Goal: Information Seeking & Learning: Learn about a topic

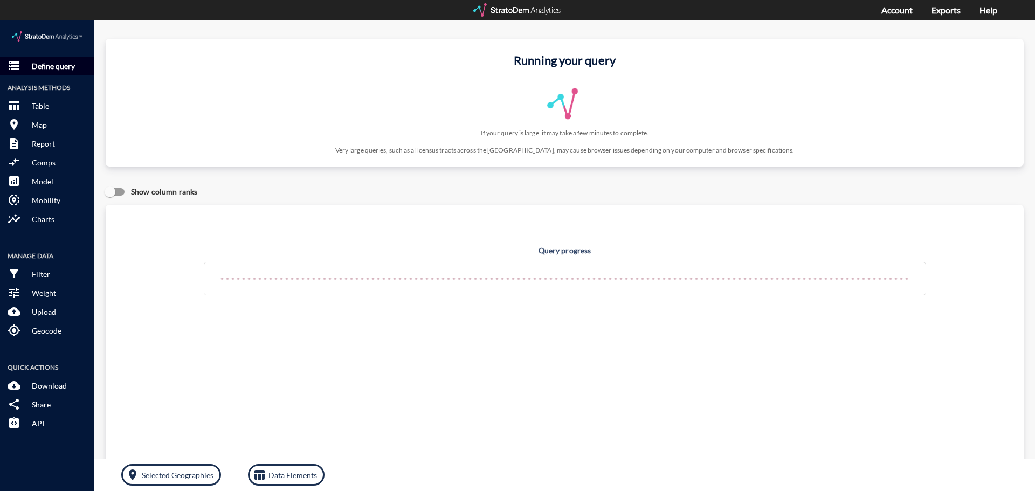
click p "Define query"
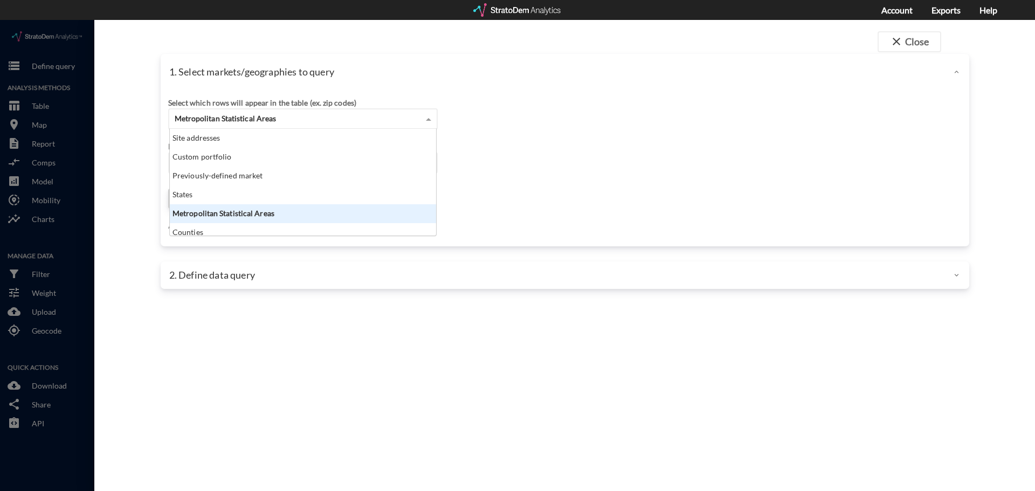
click span "Metropolitan Statistical Areas"
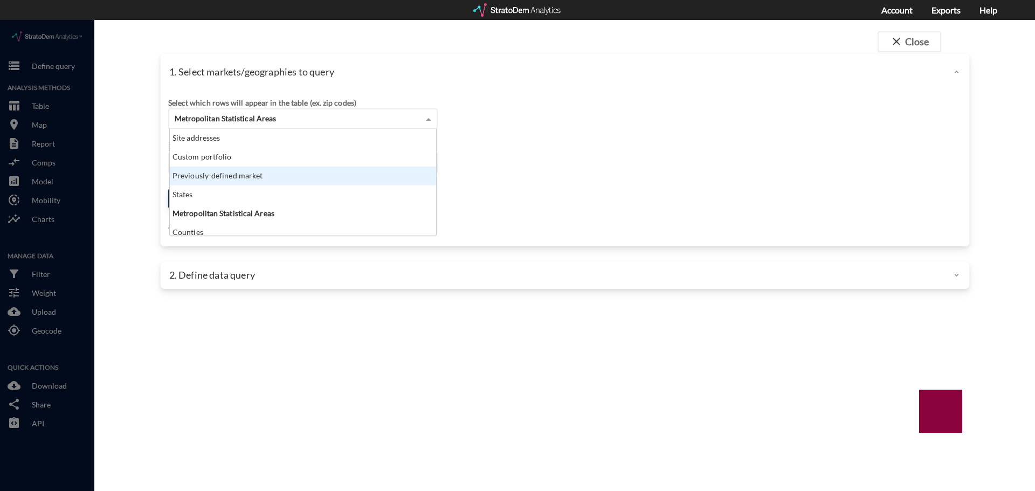
click div "Previously-defined market"
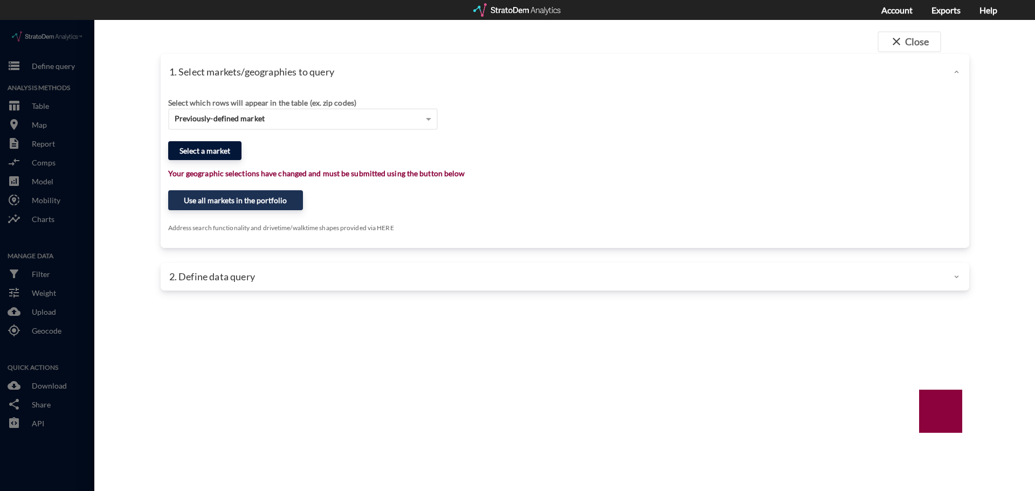
click button "Select a market"
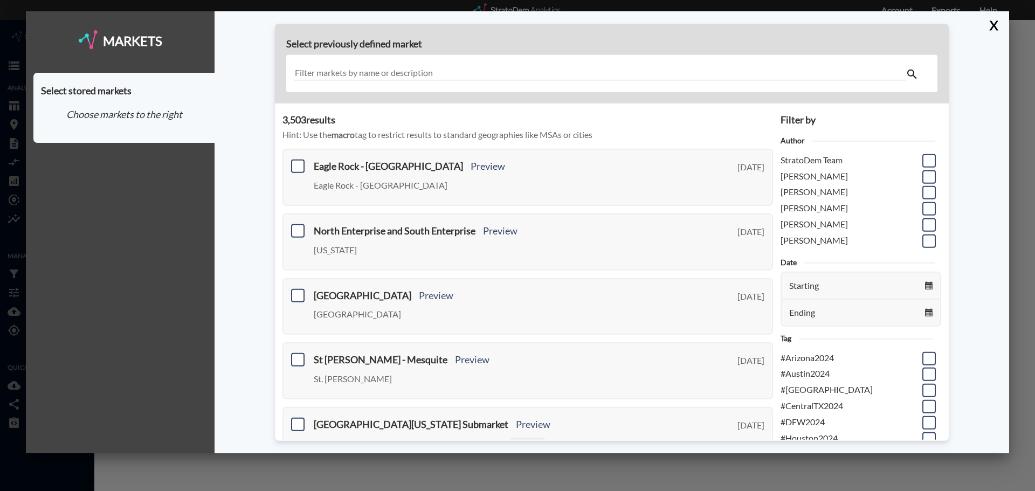
click at [452, 71] on input "text" at bounding box center [600, 73] width 612 height 15
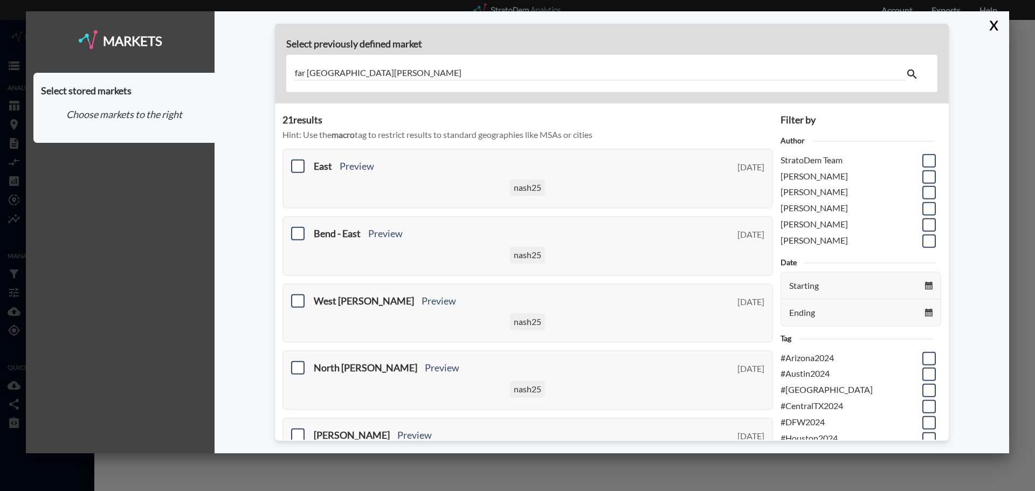
type input "far [GEOGRAPHIC_DATA][PERSON_NAME]"
click at [443, 68] on input "far [GEOGRAPHIC_DATA][PERSON_NAME]" at bounding box center [600, 73] width 612 height 15
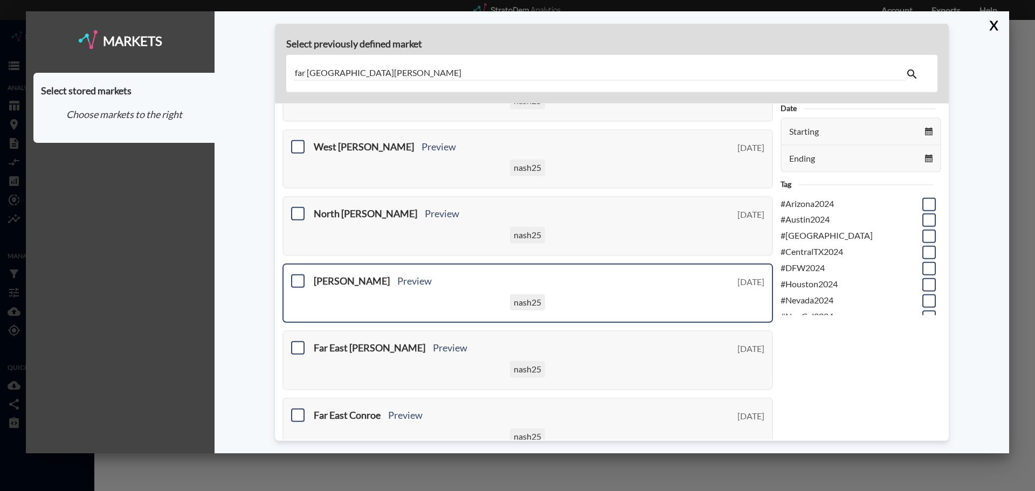
scroll to position [162, 0]
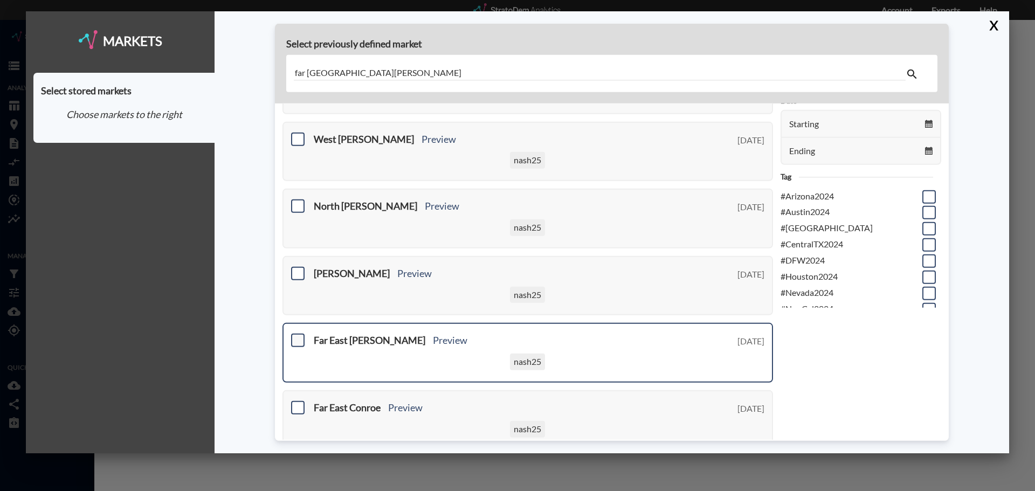
click at [298, 341] on span at bounding box center [297, 340] width 13 height 13
click at [297, 336] on input "checkbox" at bounding box center [297, 336] width 0 height 0
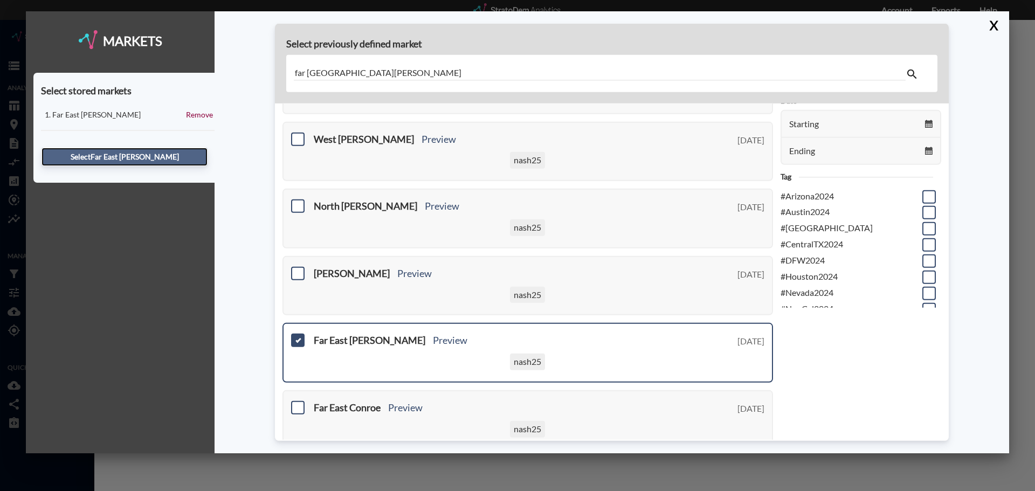
click at [141, 160] on button "Select Far [GEOGRAPHIC_DATA][PERSON_NAME]" at bounding box center [125, 157] width 166 height 18
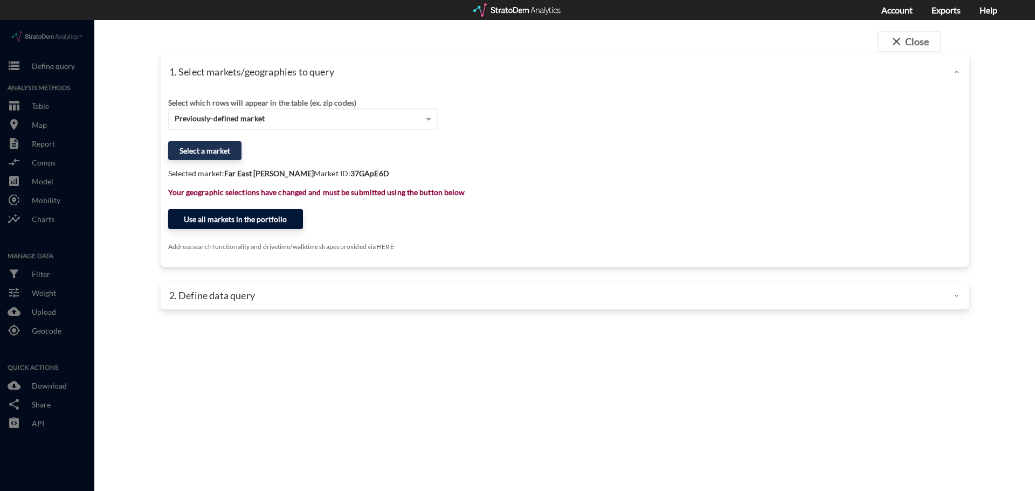
click button "Use all markets in the portfolio"
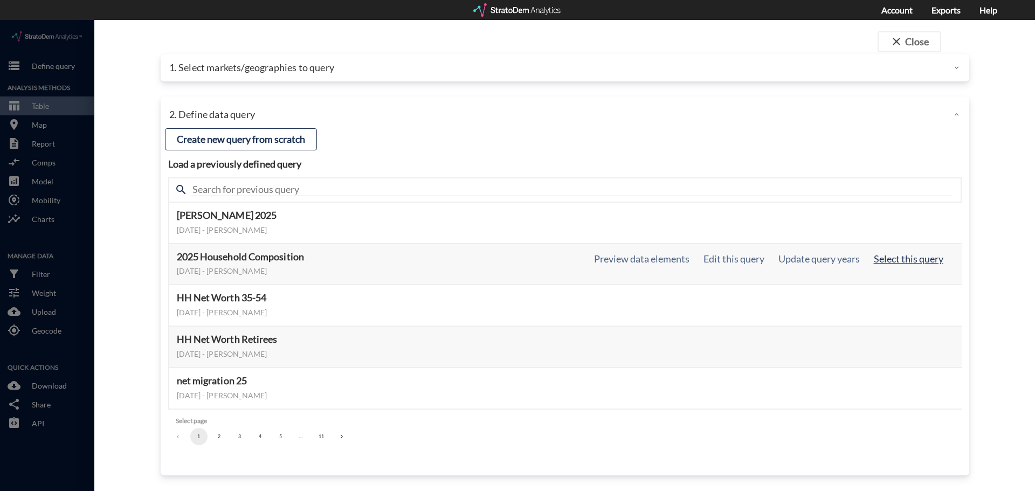
click button "Select this query"
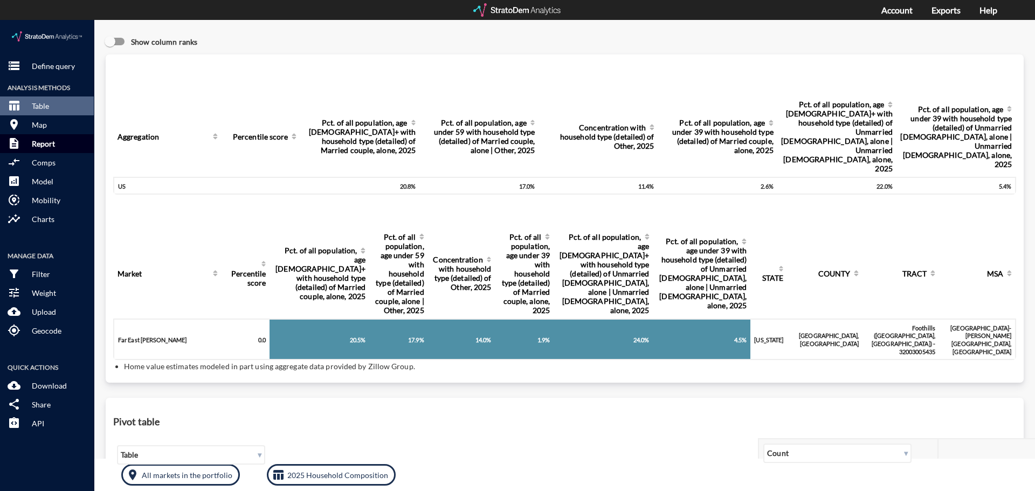
click p "Report"
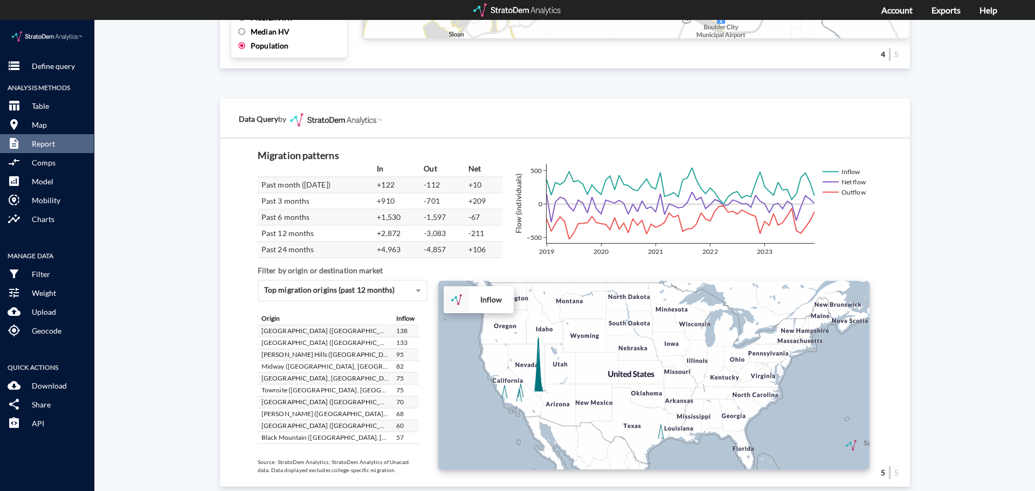
scroll to position [1823, 0]
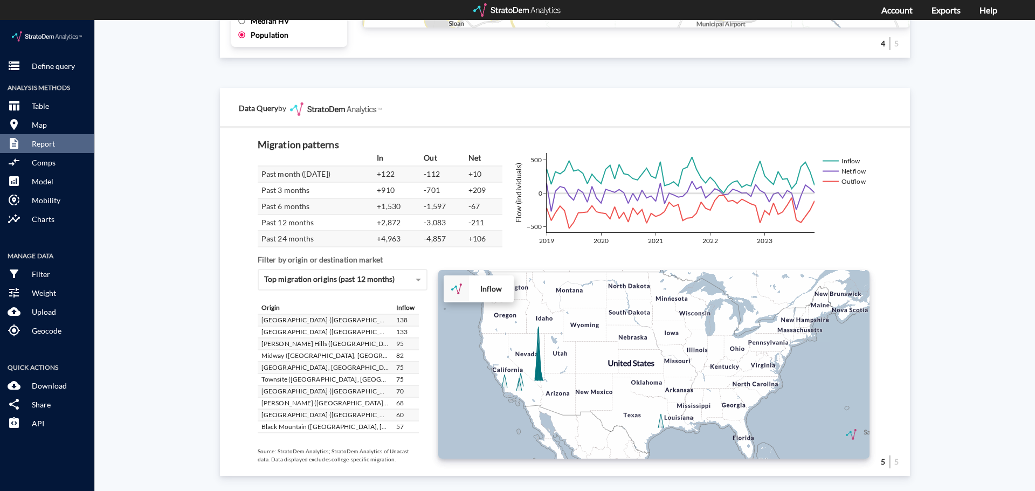
click div "+ − Inflow CUSTOMIZE DATA Draw a polygon Draw a rectangle Draw a marker Edit la…"
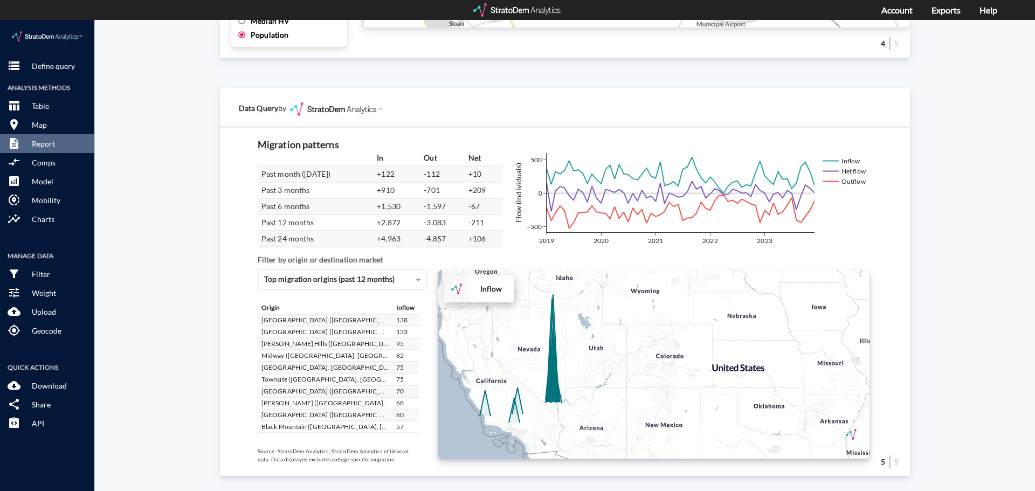
click div "+ − Inflow CUSTOMIZE DATA Draw a polygon Draw a rectangle Draw a marker Edit la…"
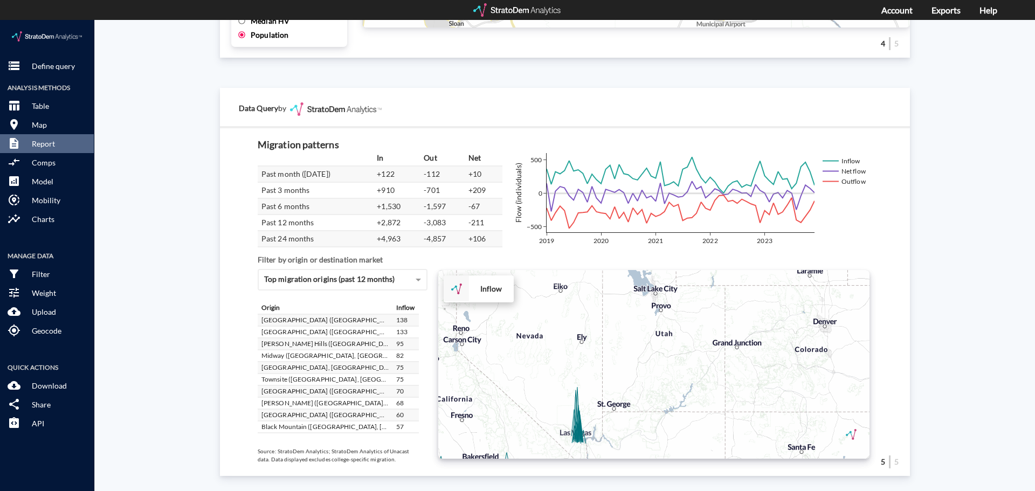
click div "+ − Inflow CUSTOMIZE DATA Draw a polygon Draw a rectangle Draw a marker Edit la…"
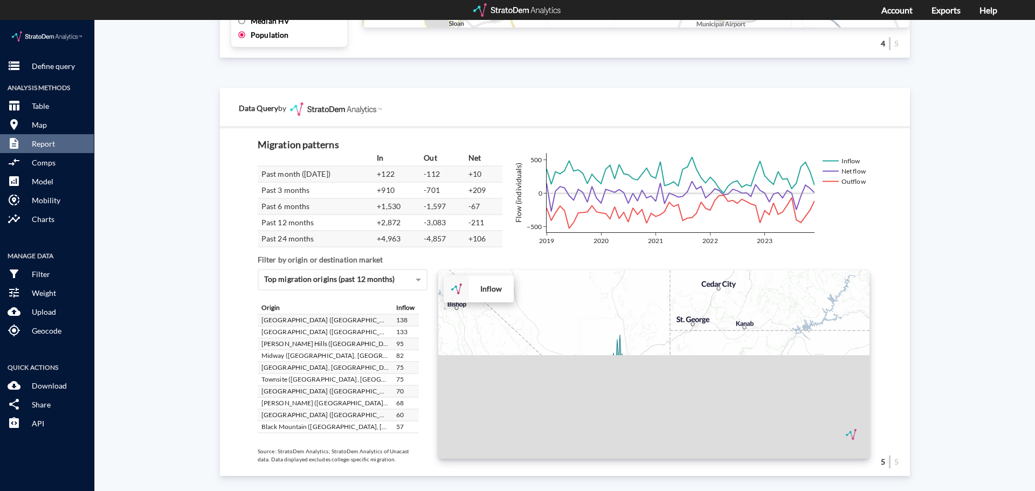
drag, startPoint x: 547, startPoint y: 380, endPoint x: 572, endPoint y: 289, distance: 94.5
click div "+ − Inflow CUSTOMIZE DATA Draw a polygon Draw a rectangle Draw a marker Edit la…"
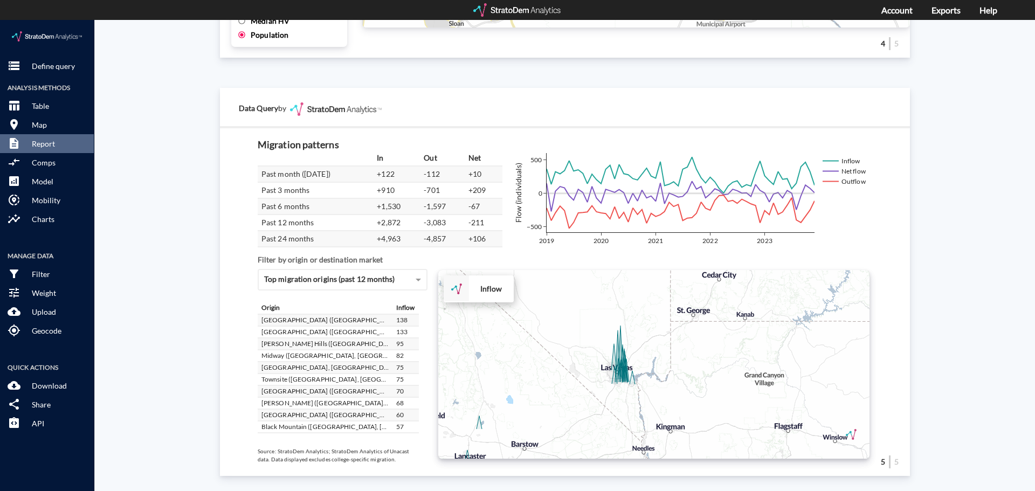
click div "+ − Inflow CUSTOMIZE DATA Draw a polygon Draw a rectangle Draw a marker Edit la…"
drag, startPoint x: 567, startPoint y: 313, endPoint x: 575, endPoint y: 331, distance: 19.5
click div "+ − Inflow CUSTOMIZE DATA Draw a polygon Draw a rectangle Draw a marker Edit la…"
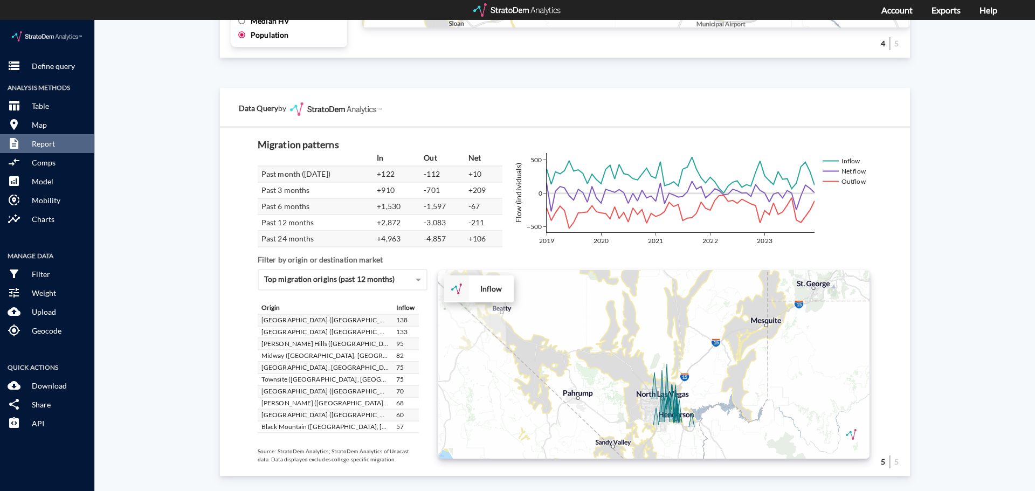
click div "+ − Inflow CUSTOMIZE DATA Draw a polygon Draw a rectangle Draw a marker Edit la…"
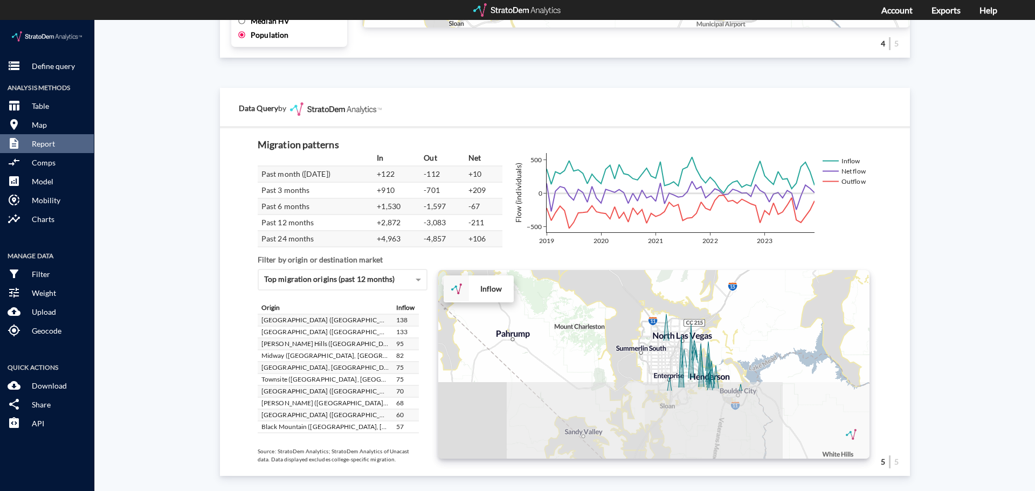
drag, startPoint x: 615, startPoint y: 378, endPoint x: 563, endPoint y: 289, distance: 103.0
click div "+ − Inflow CUSTOMIZE DATA Draw a polygon Draw a rectangle Draw a marker Edit la…"
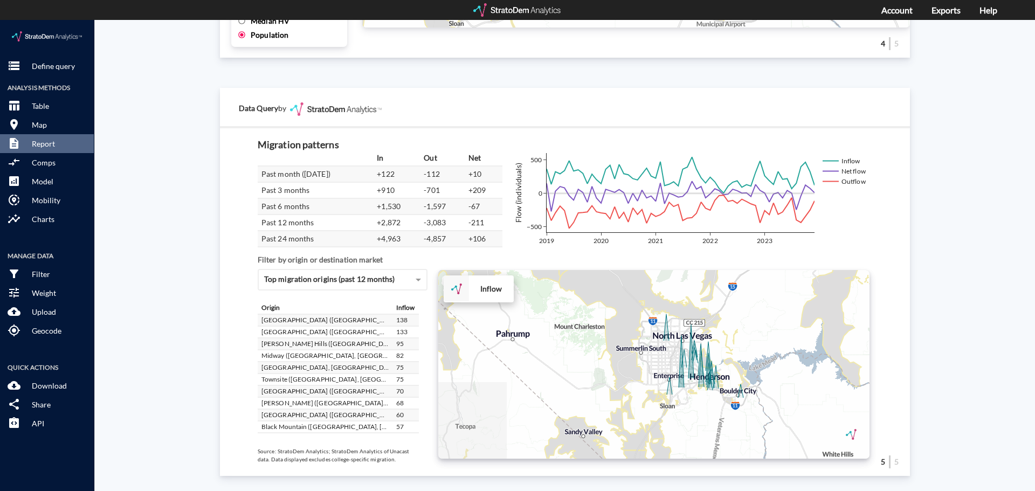
click div "+ − Inflow CUSTOMIZE DATA Draw a polygon Draw a rectangle Draw a marker Edit la…"
drag, startPoint x: 574, startPoint y: 325, endPoint x: 577, endPoint y: 333, distance: 9.2
click div "+ − Inflow CUSTOMIZE DATA Draw a polygon Draw a rectangle Draw a marker Edit la…"
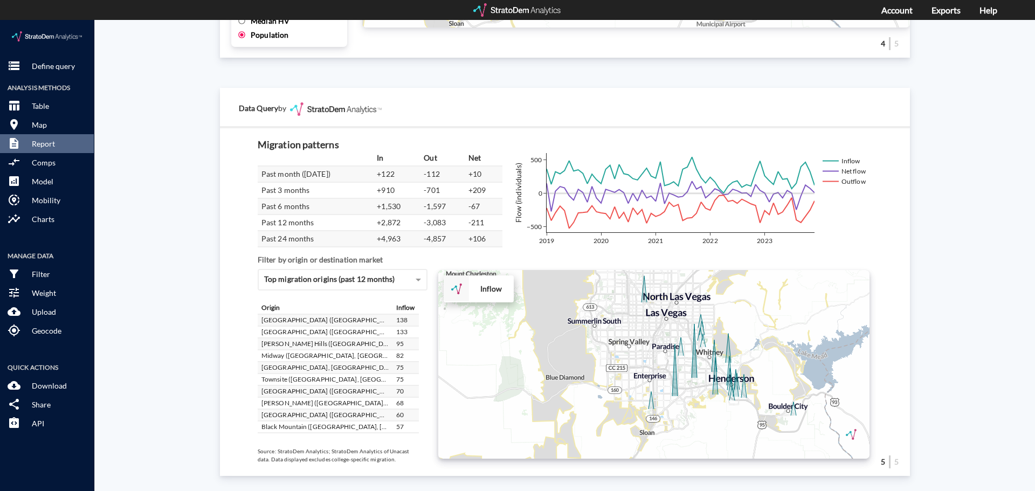
drag, startPoint x: 622, startPoint y: 348, endPoint x: 513, endPoint y: 320, distance: 113.2
click div "+ − Inflow CUSTOMIZE DATA Draw a polygon Draw a rectangle Draw a marker Edit la…"
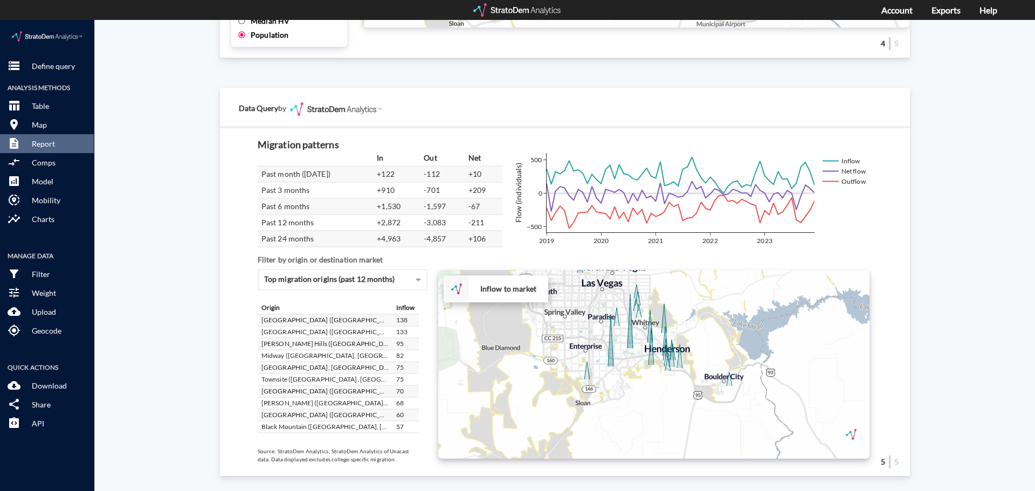
drag, startPoint x: 555, startPoint y: 355, endPoint x: 490, endPoint y: 325, distance: 72.4
click div "+ − Inflow to market CUSTOMIZE DATA Draw a polygon Draw a rectangle Draw a mark…"
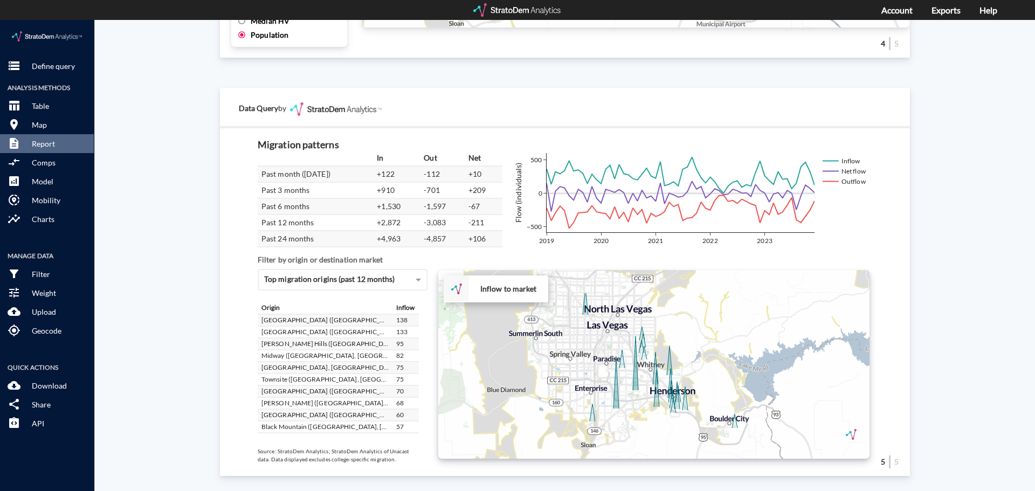
drag, startPoint x: 563, startPoint y: 264, endPoint x: 568, endPoint y: 309, distance: 45.6
click div "+ − Inflow to market CUSTOMIZE DATA Draw a polygon Draw a rectangle Draw a mark…"
click div "Site report Generate a site report for a given location, (optionally) benchmark…"
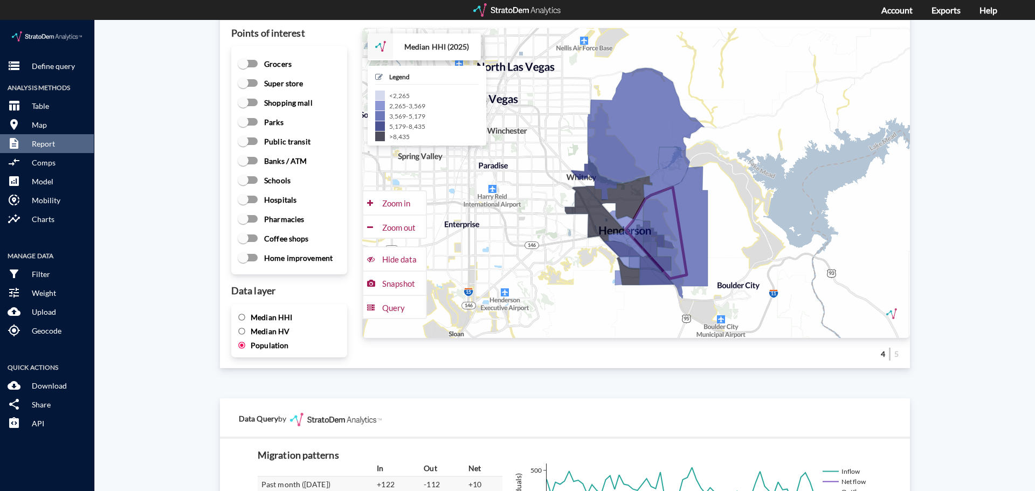
scroll to position [1500, 0]
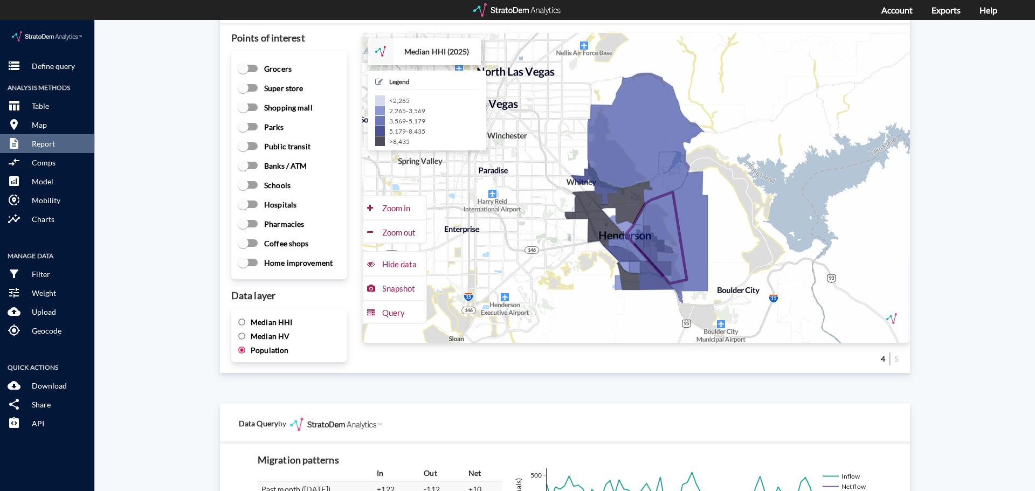
click input "Median HHI"
radio input "true"
radio input "false"
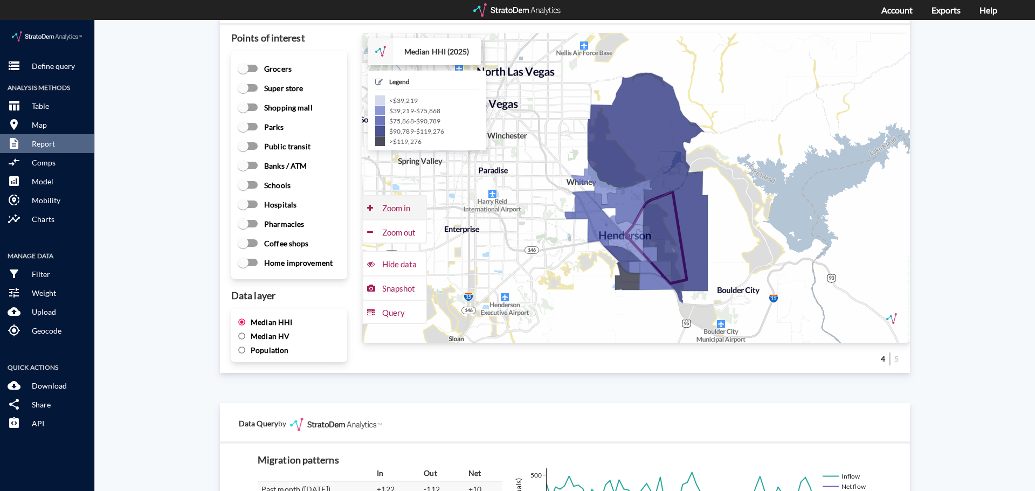
click div "Zoom in"
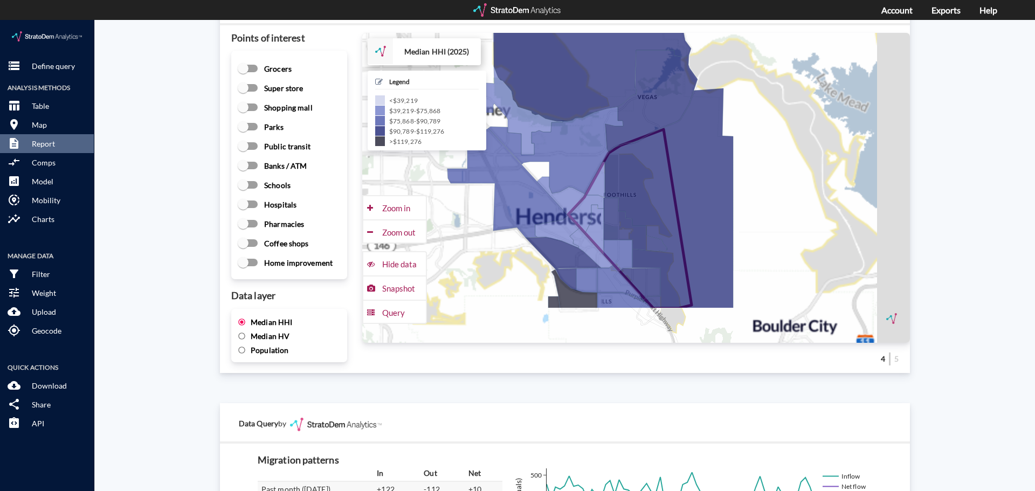
drag, startPoint x: 519, startPoint y: 273, endPoint x: 477, endPoint y: 198, distance: 85.2
click div "+ − Median HHI (2025) CUSTOMIZE DATA Legend < $39,219 $39,219 - $75,868 $75,868…"
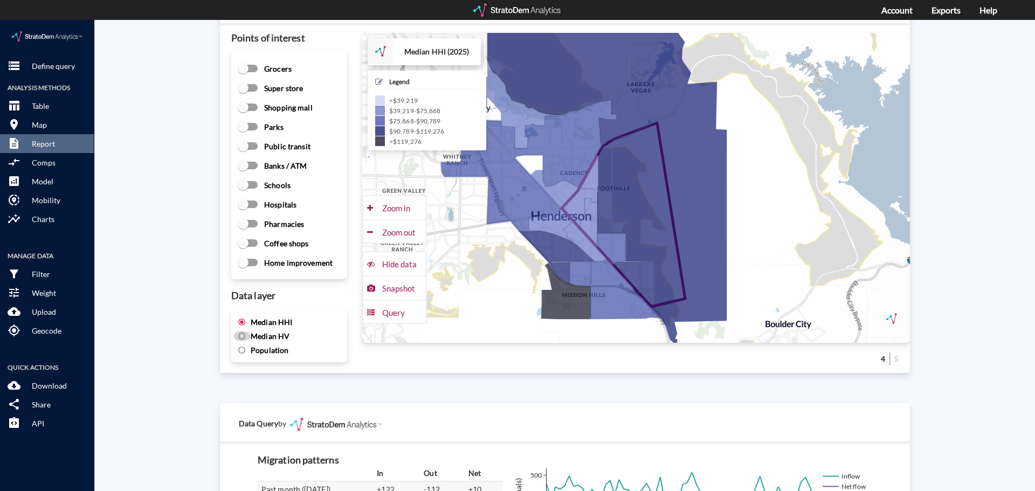
click input "Median HV"
radio input "true"
radio input "false"
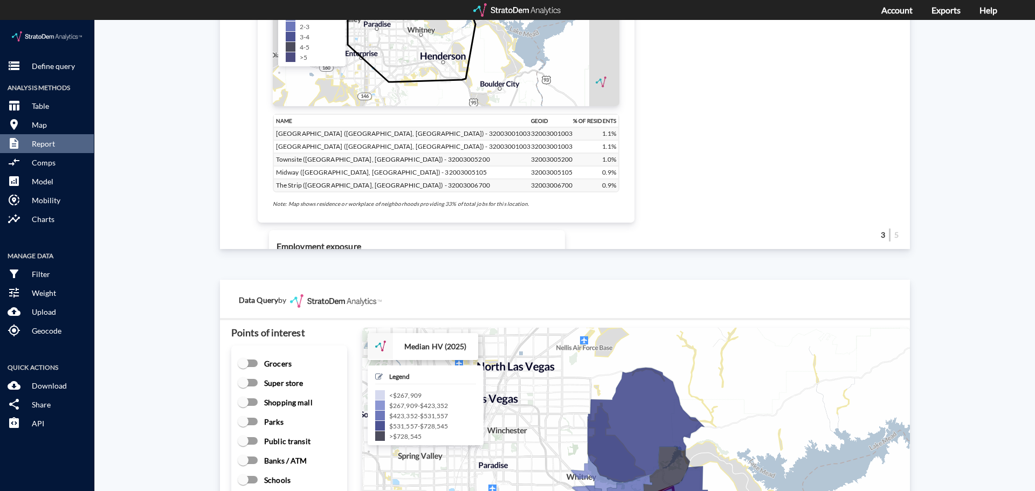
scroll to position [1176, 0]
